Goal: Information Seeking & Learning: Learn about a topic

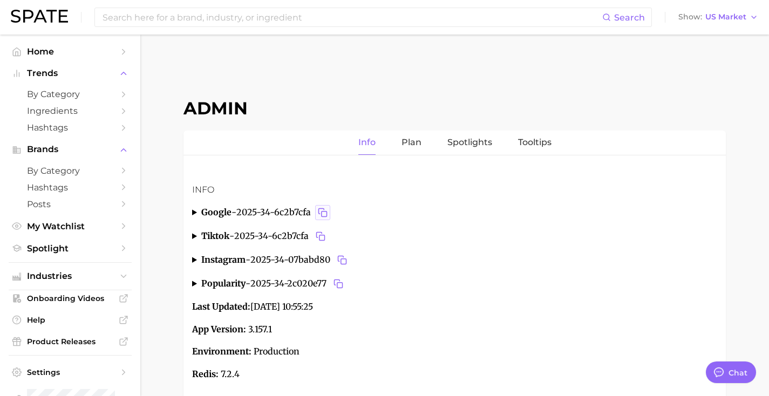
click at [320, 209] on icon "Copy 2025-34-6c2b7cfa to clipboard" at bounding box center [323, 213] width 10 height 10
click at [195, 211] on summary "google - 2025-34-6c2b7cfa" at bounding box center [454, 212] width 525 height 15
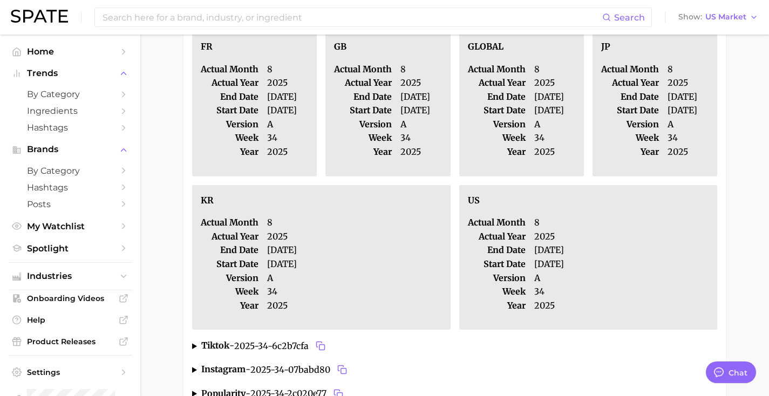
scroll to position [360, 0]
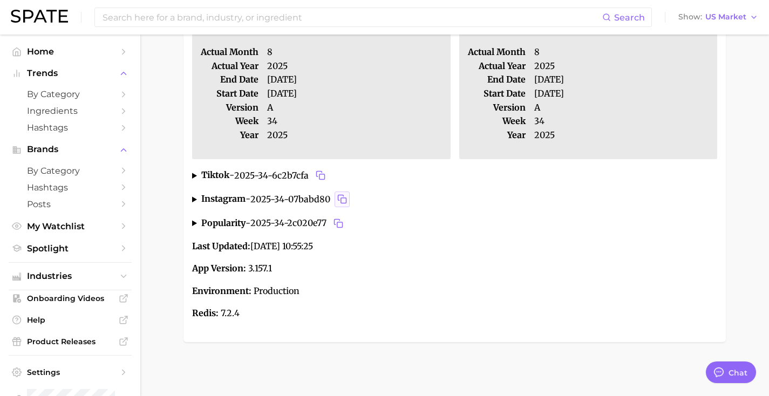
click at [345, 200] on icon "Copy 2025-34-07babd80 to clipboard" at bounding box center [342, 199] width 10 height 10
click at [195, 197] on summary "instagram - 2025-34-07babd80" at bounding box center [454, 199] width 525 height 15
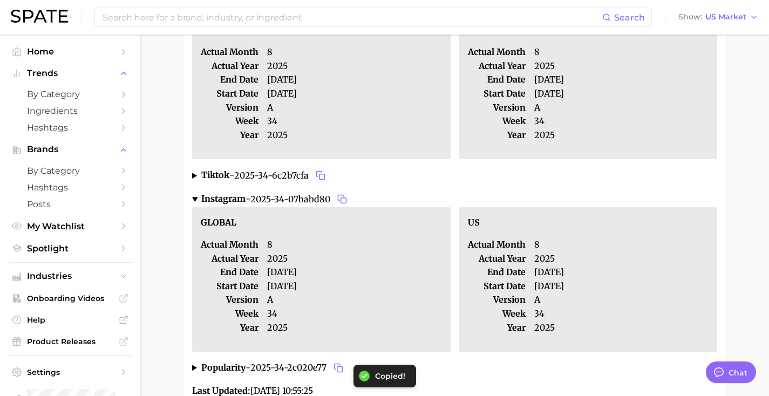
click at [195, 197] on summary "instagram - 2025-34-07babd80" at bounding box center [454, 199] width 525 height 15
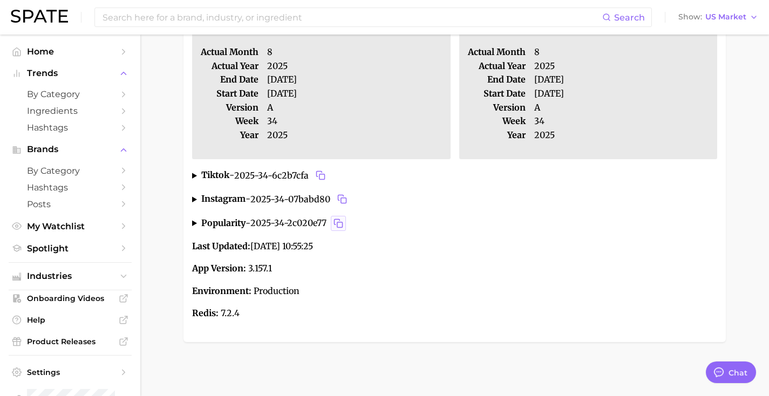
click at [340, 219] on icon "Copy 2025-34-2c020e77 to clipboard" at bounding box center [336, 221] width 5 height 5
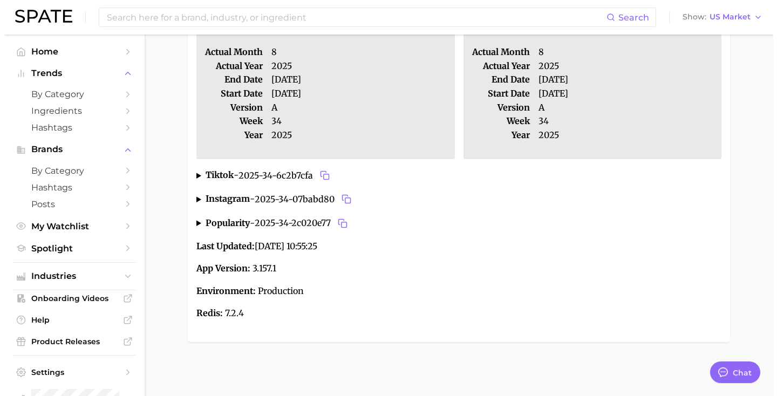
scroll to position [0, 0]
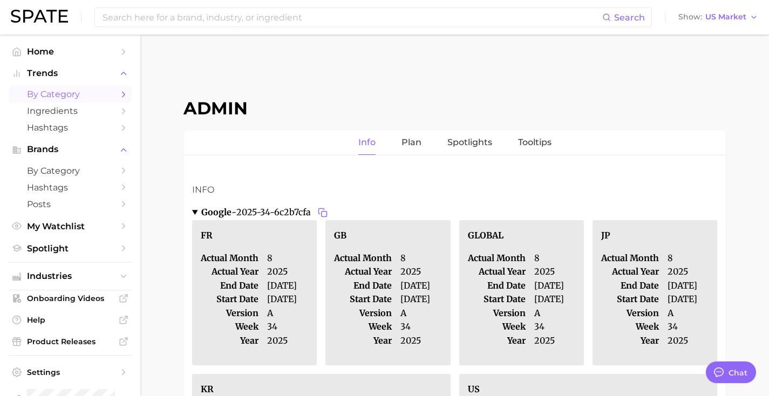
click at [45, 89] on link "by Category" at bounding box center [70, 94] width 123 height 17
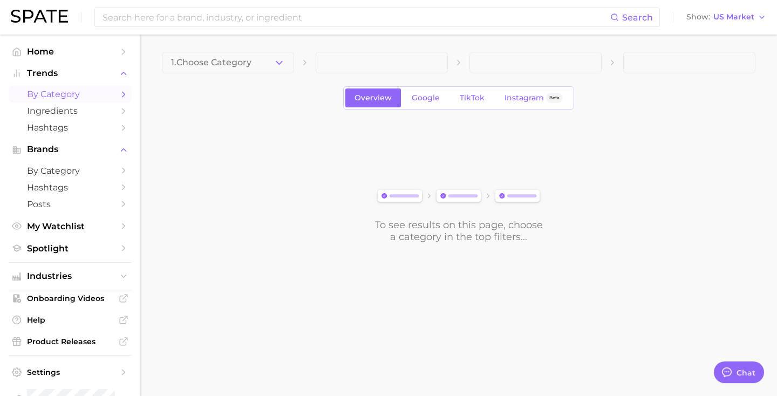
click at [494, 104] on div "Overview Google TikTok Instagram Beta" at bounding box center [458, 97] width 231 height 23
click at [478, 100] on span "TikTok" at bounding box center [472, 97] width 25 height 9
click at [242, 66] on span "1. Choose Category" at bounding box center [211, 63] width 80 height 10
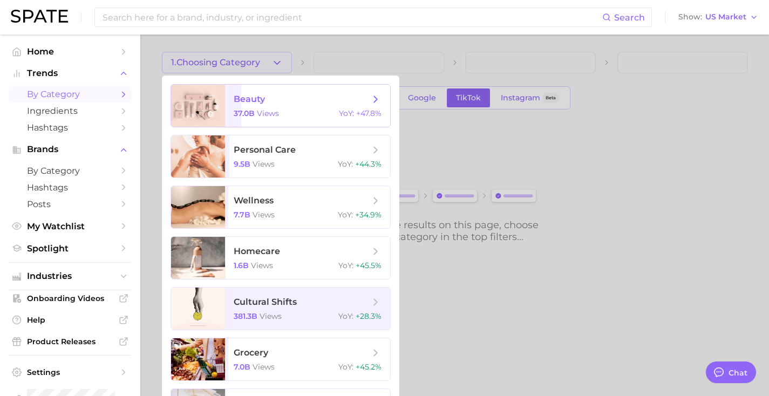
click at [249, 92] on span "beauty 37.0b views YoY : +47.8%" at bounding box center [307, 106] width 165 height 42
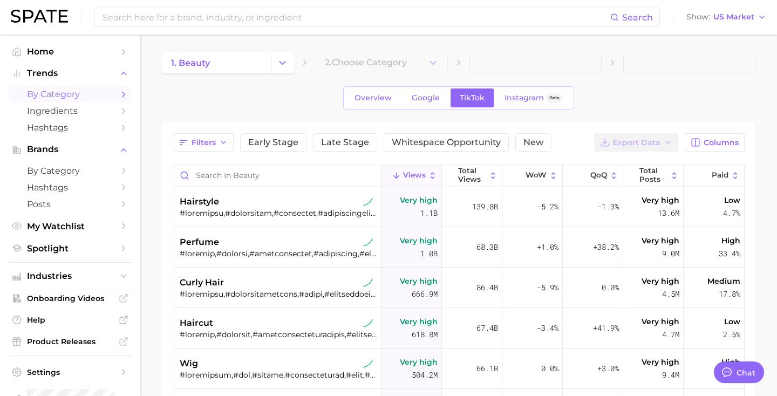
type textarea "x"
click at [437, 199] on div "139.8b" at bounding box center [467, 207] width 60 height 40
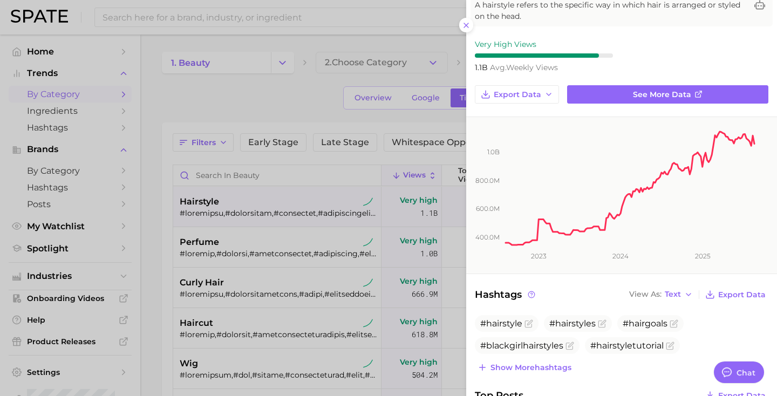
scroll to position [8, 0]
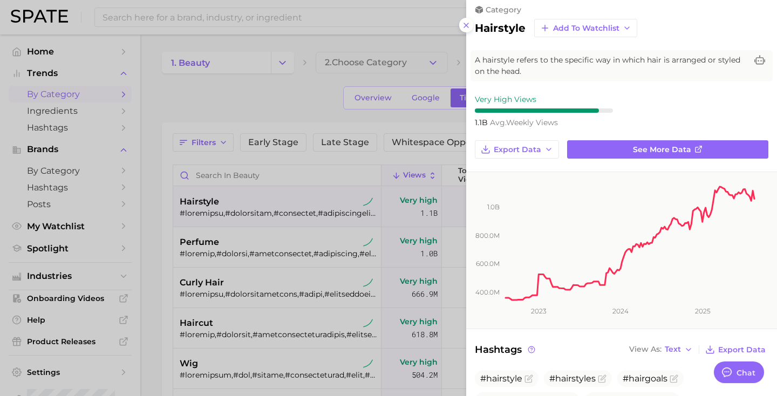
click at [368, 274] on div at bounding box center [388, 198] width 777 height 396
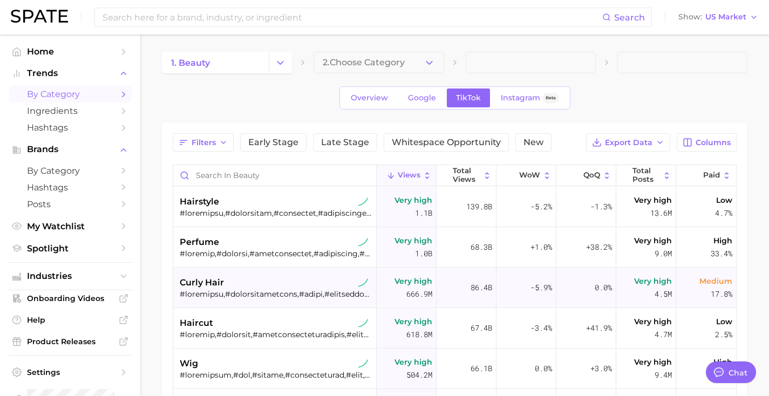
click at [350, 283] on div "curly hair" at bounding box center [276, 282] width 193 height 13
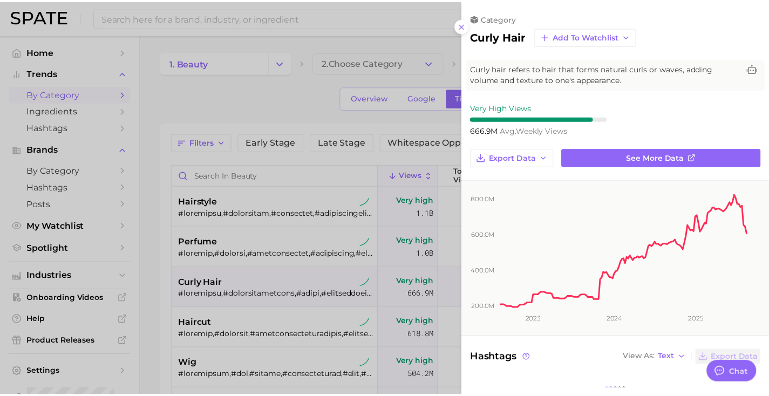
scroll to position [0, 0]
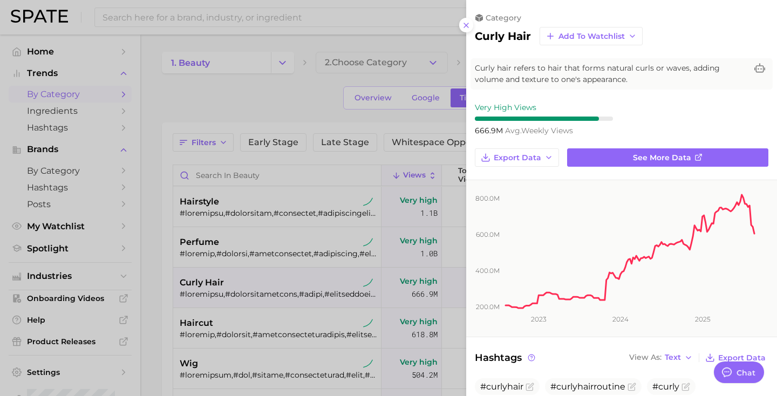
click at [344, 251] on div at bounding box center [388, 198] width 777 height 396
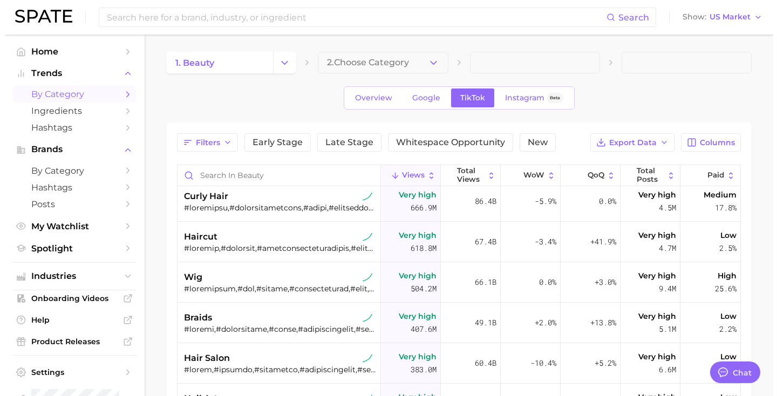
scroll to position [125, 0]
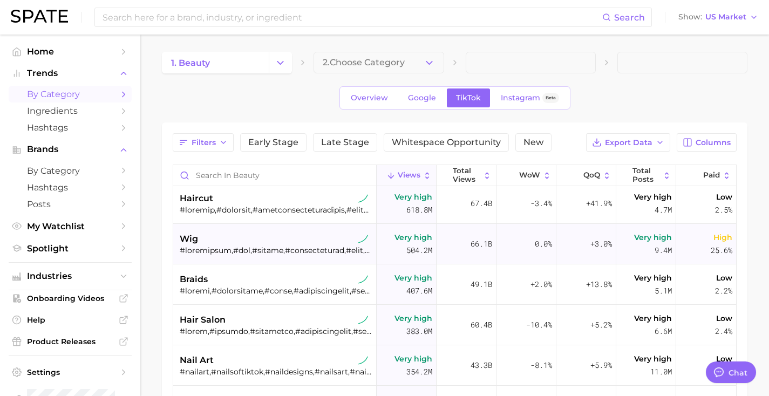
click at [335, 232] on div "wig" at bounding box center [276, 244] width 193 height 40
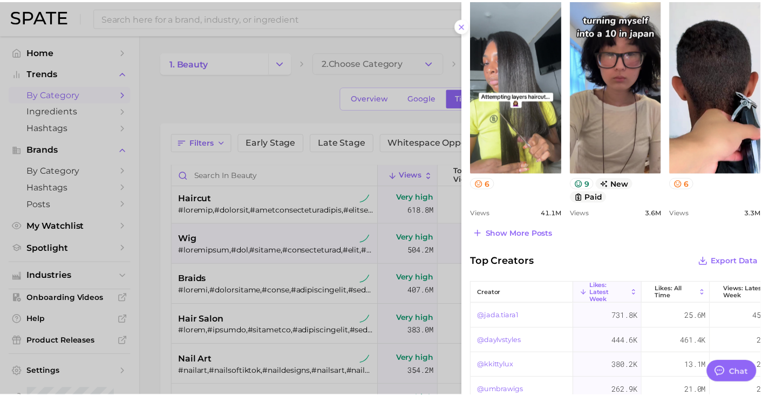
scroll to position [507, 0]
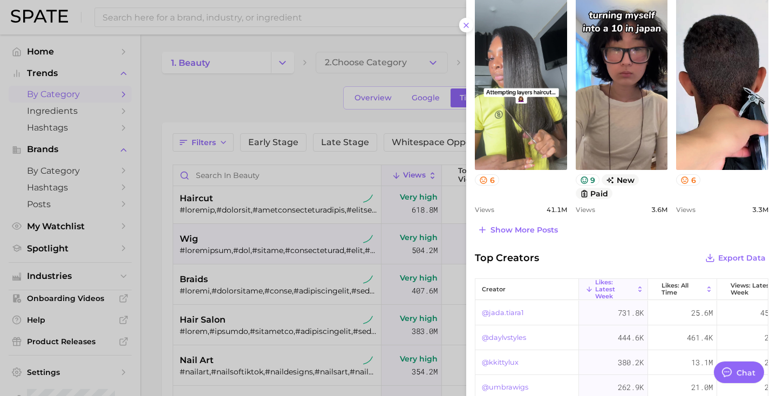
click at [353, 278] on div at bounding box center [388, 198] width 777 height 396
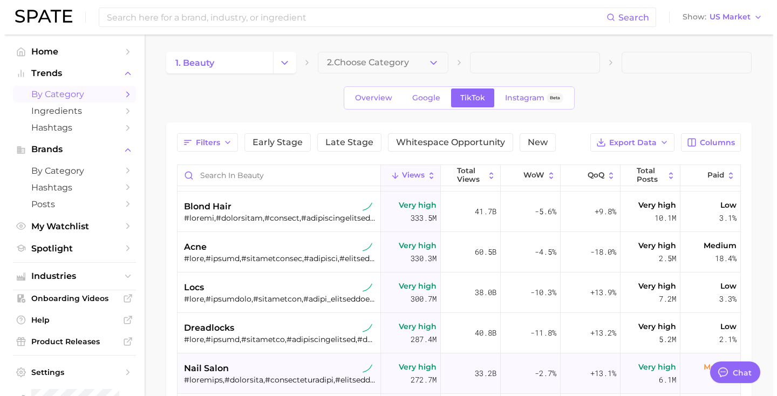
scroll to position [425, 0]
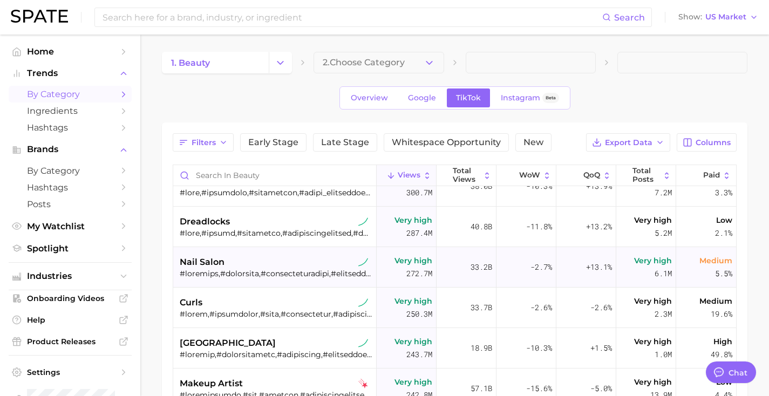
click at [353, 277] on div at bounding box center [276, 274] width 193 height 10
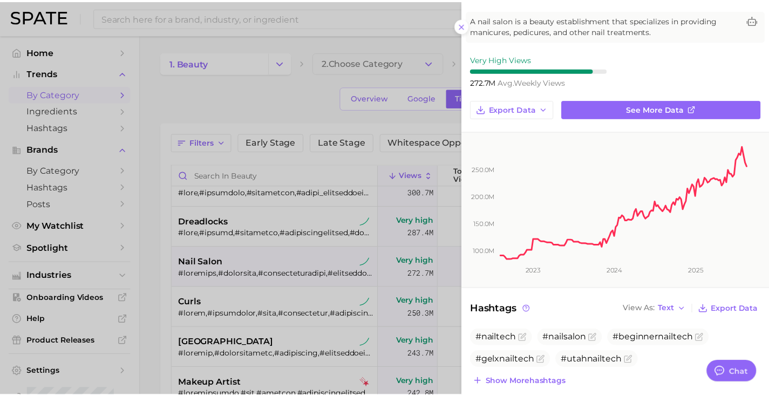
scroll to position [0, 0]
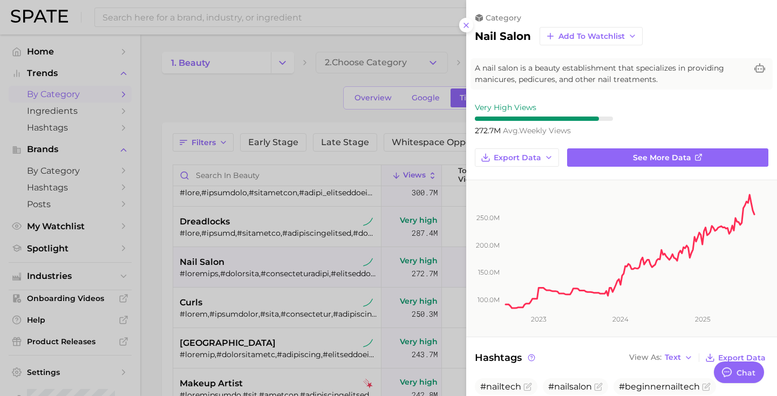
click at [323, 227] on div at bounding box center [388, 198] width 777 height 396
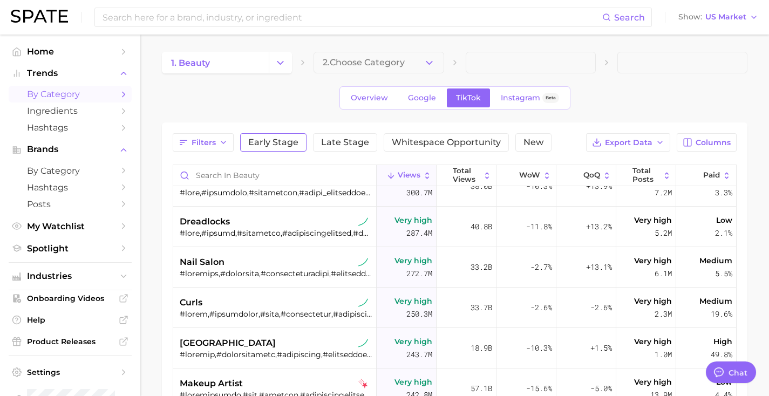
click at [291, 143] on span "Early Stage" at bounding box center [273, 142] width 50 height 9
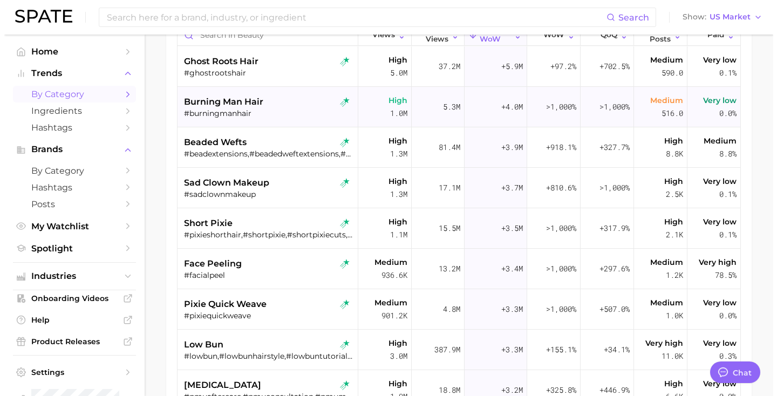
scroll to position [161, 0]
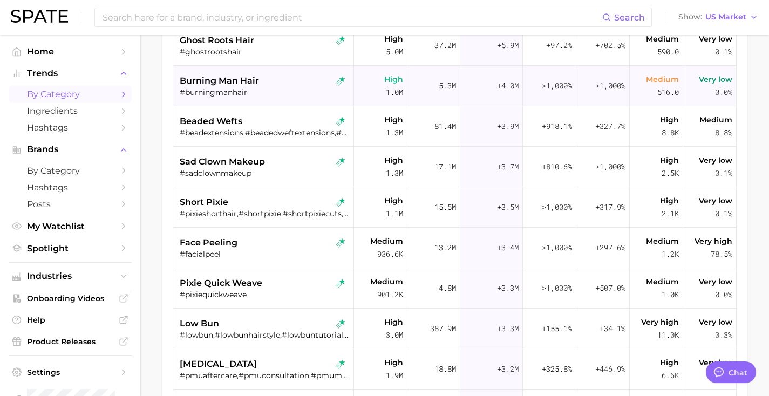
click at [312, 89] on div "#burningmanhair" at bounding box center [265, 92] width 170 height 10
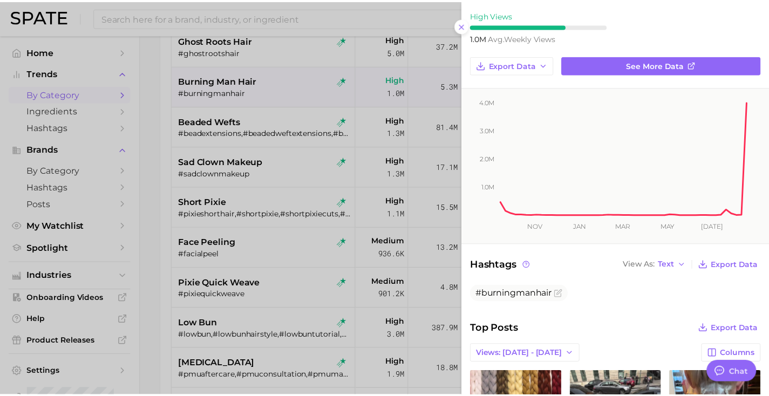
scroll to position [0, 0]
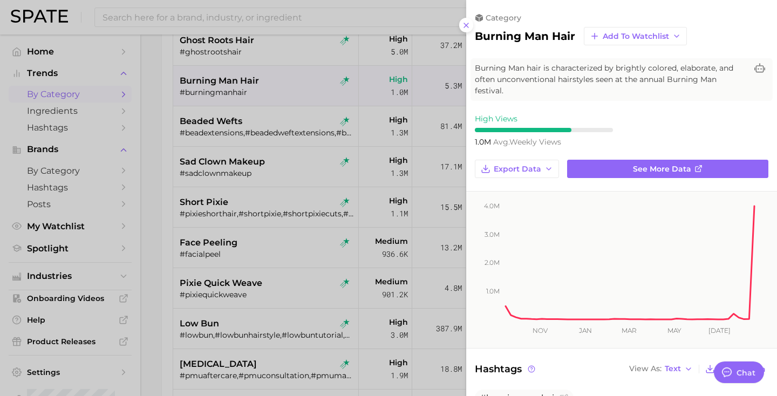
click at [434, 200] on div at bounding box center [388, 198] width 777 height 396
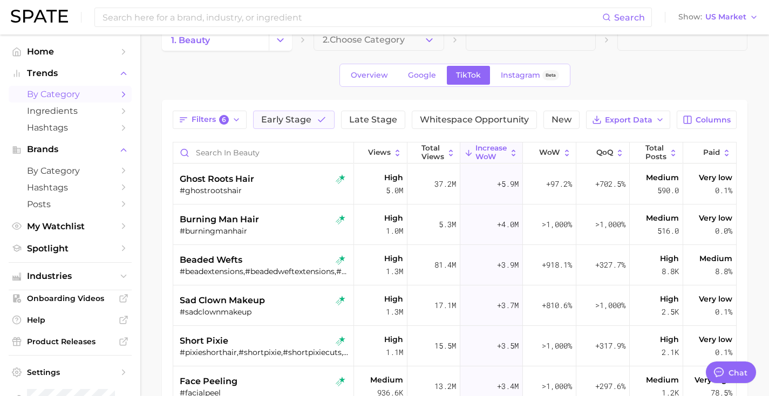
scroll to position [11, 0]
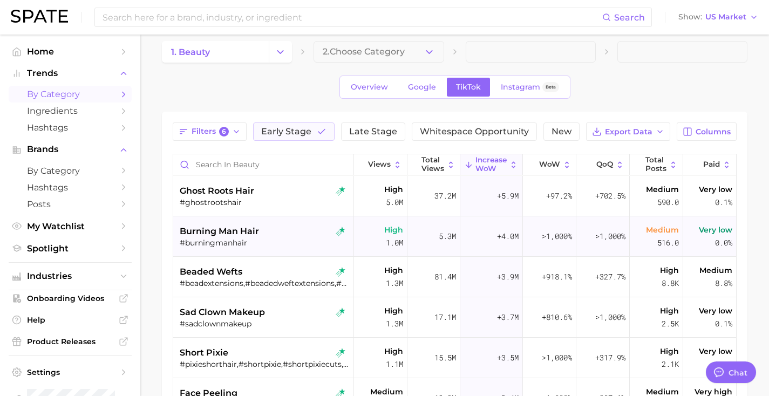
click at [224, 243] on div "#burningmanhair" at bounding box center [265, 243] width 170 height 10
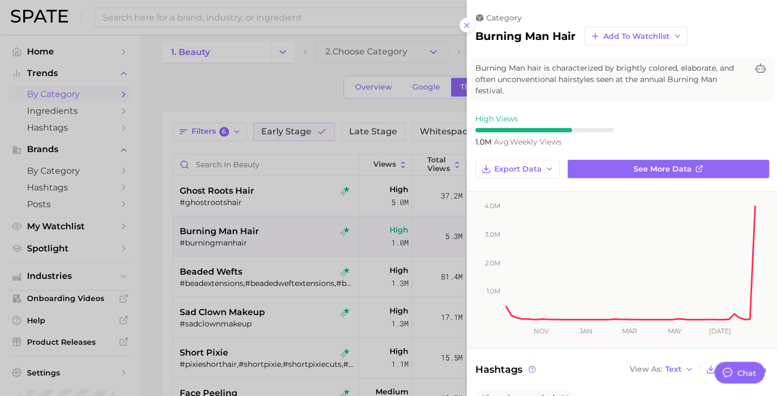
click at [224, 243] on div at bounding box center [388, 198] width 777 height 396
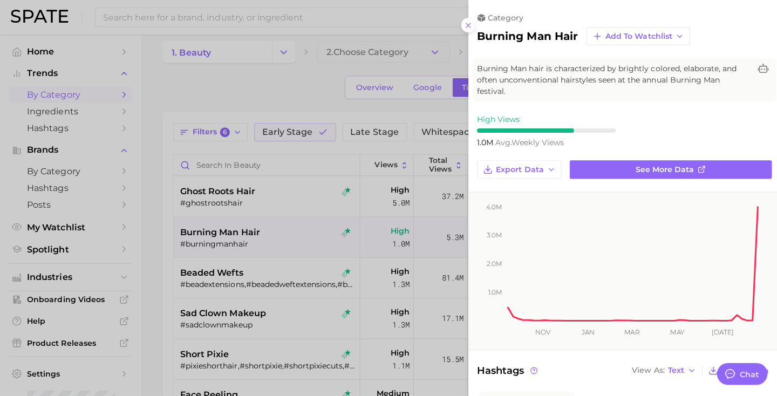
scroll to position [0, 0]
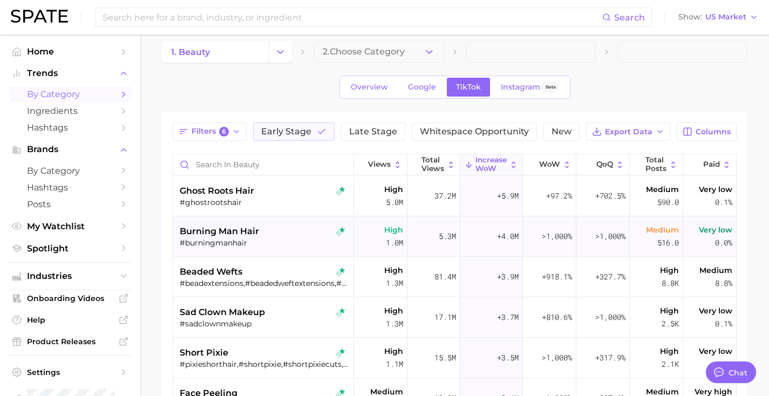
click at [224, 243] on div "#burningmanhair" at bounding box center [265, 243] width 170 height 10
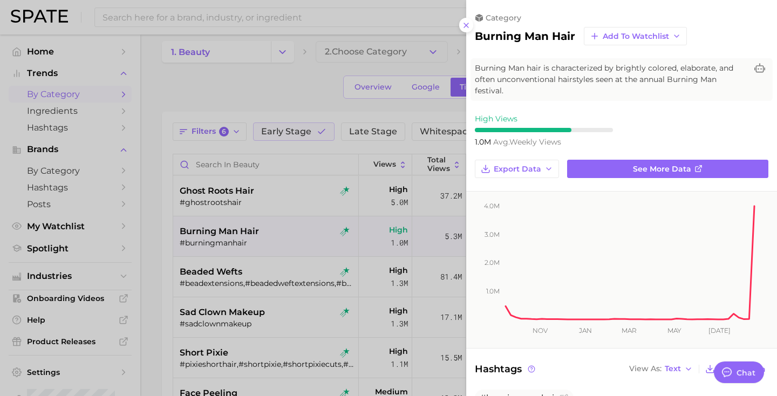
click at [507, 37] on h2 "burning man hair" at bounding box center [525, 36] width 100 height 13
click at [573, 37] on h2 "burning man hair" at bounding box center [525, 36] width 100 height 13
copy div "burning man hair Add to Watchlist"
